Goal: Check status

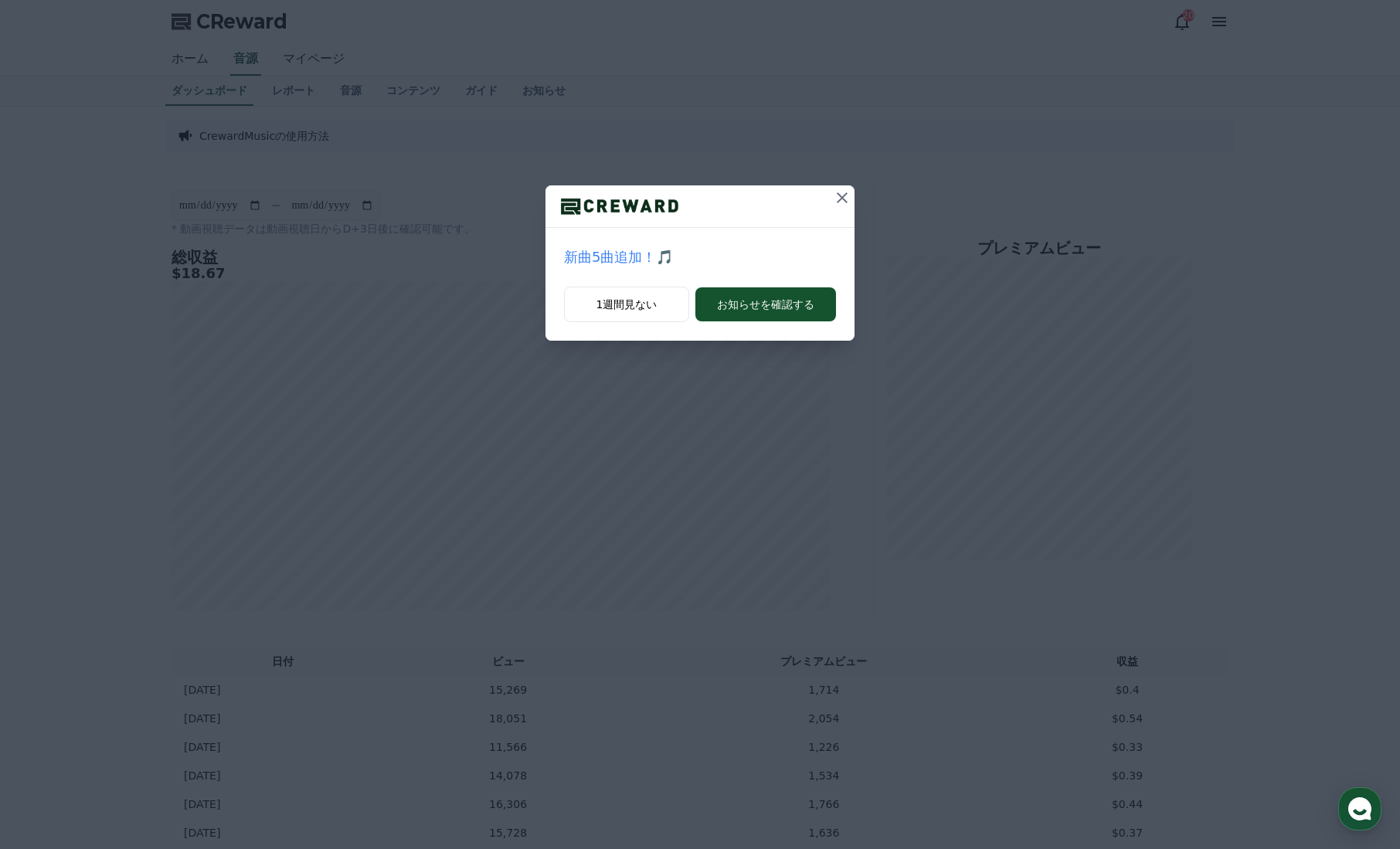
click at [846, 194] on icon at bounding box center [841, 197] width 10 height 10
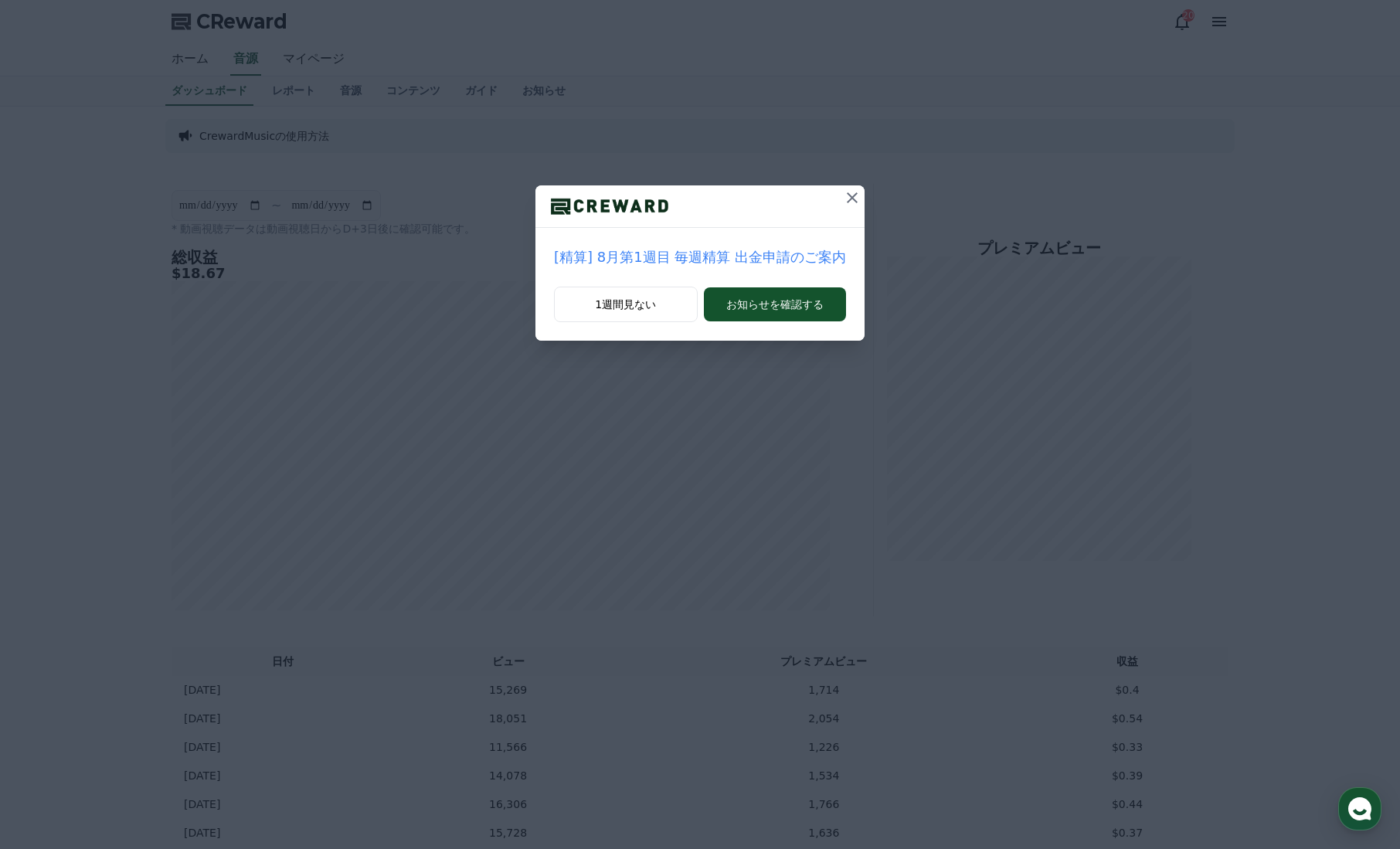
click at [843, 197] on icon at bounding box center [852, 197] width 18 height 18
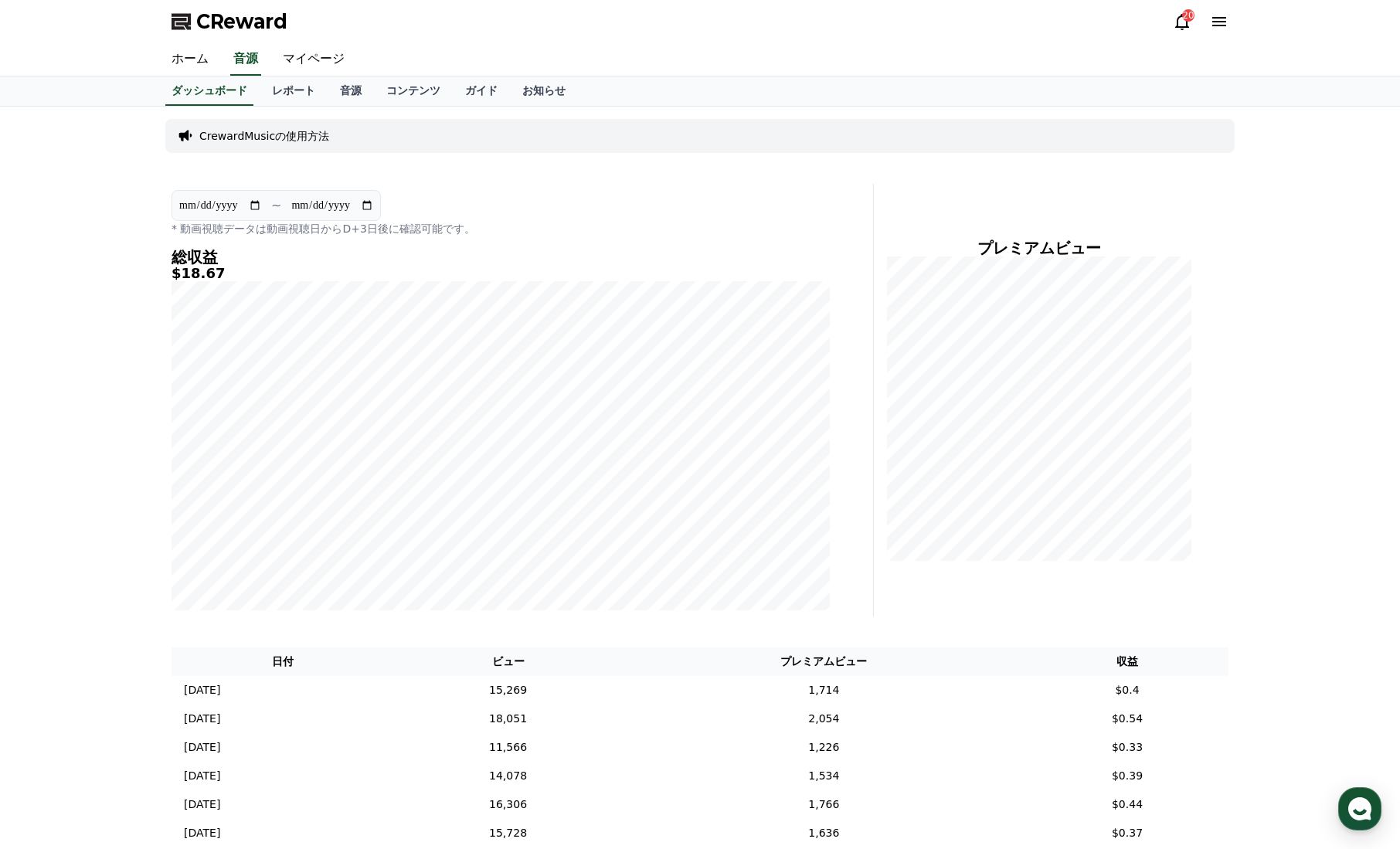
click at [252, 209] on input "**********" at bounding box center [220, 205] width 83 height 17
type input "**********"
